Goal: Find specific page/section: Find specific page/section

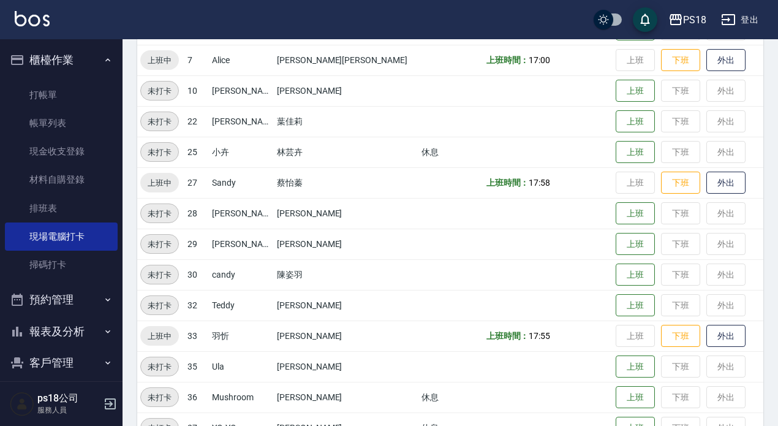
scroll to position [61, 0]
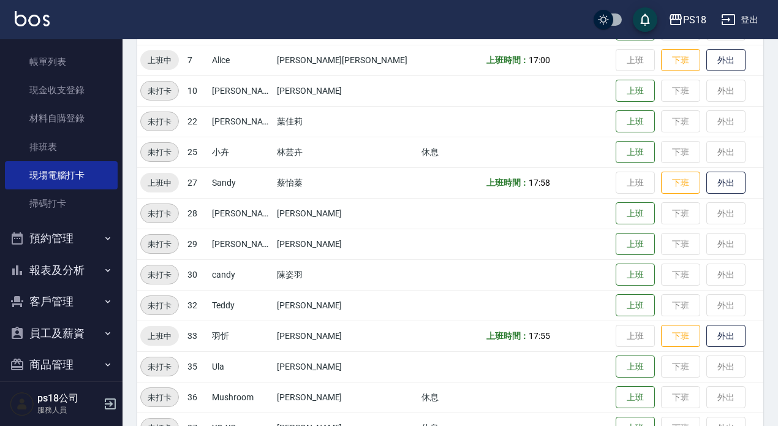
click at [46, 261] on button "報表及分析" at bounding box center [61, 270] width 113 height 32
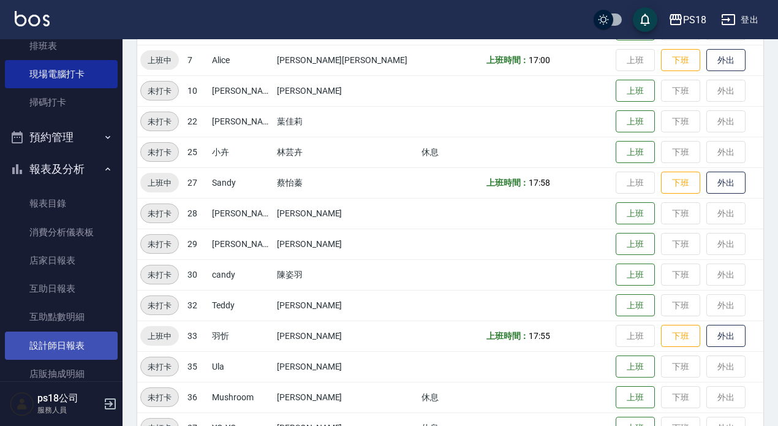
scroll to position [184, 0]
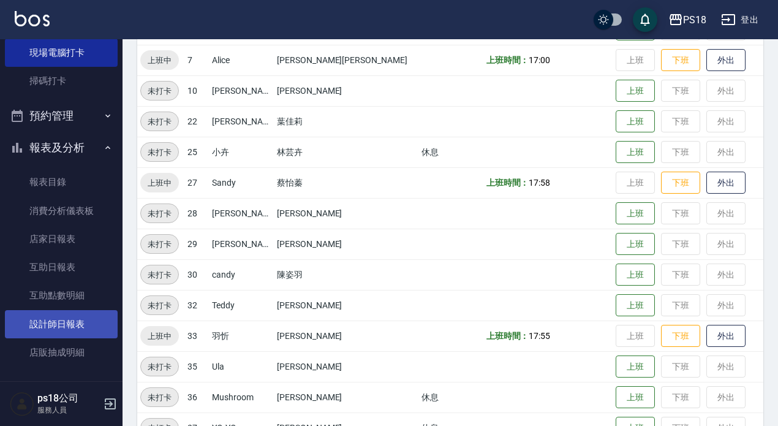
click at [51, 328] on link "設計師日報表" at bounding box center [61, 324] width 113 height 28
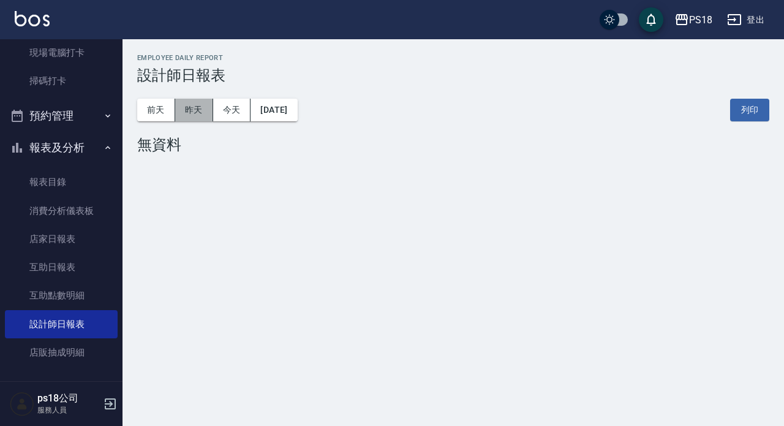
click at [186, 104] on button "昨天" at bounding box center [194, 110] width 38 height 23
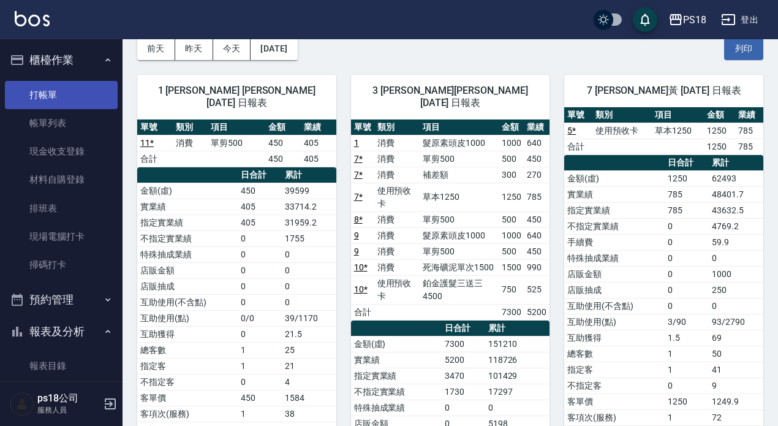
click at [59, 94] on link "打帳單" at bounding box center [61, 95] width 113 height 28
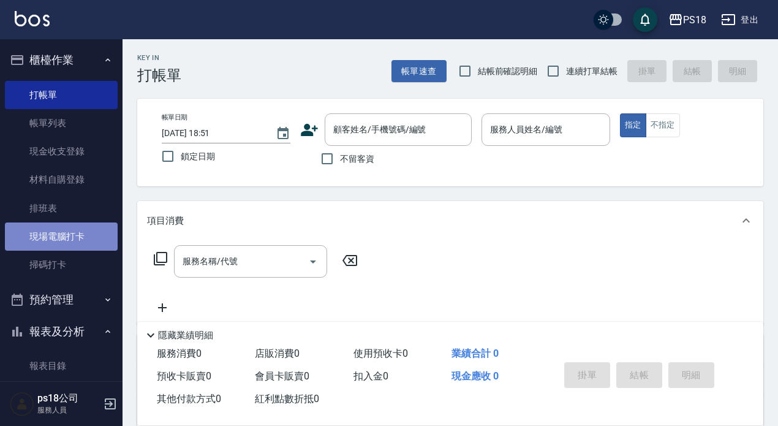
click at [77, 227] on link "現場電腦打卡" at bounding box center [61, 236] width 113 height 28
